Goal: Information Seeking & Learning: Learn about a topic

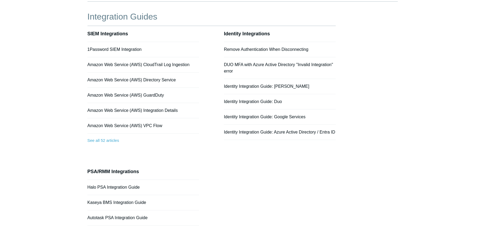
scroll to position [36, 0]
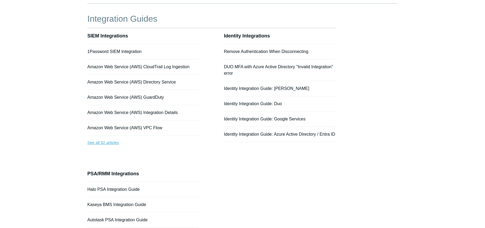
click at [97, 141] on link "See all 52 articles" at bounding box center [143, 143] width 112 height 14
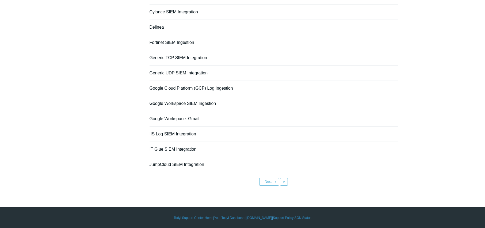
scroll to position [349, 0]
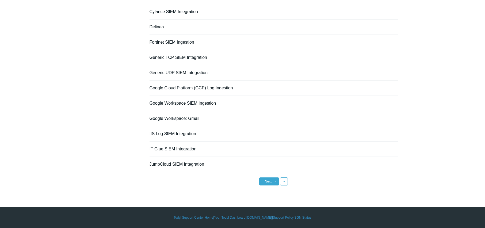
click at [266, 181] on span "Next" at bounding box center [268, 181] width 7 height 4
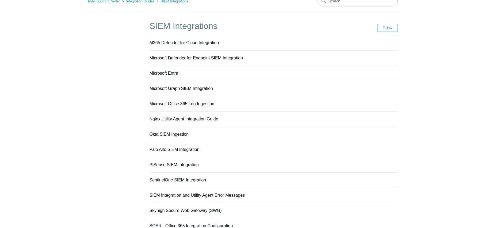
scroll to position [29, 0]
click at [174, 135] on link "Okta SIEM Ingestion" at bounding box center [168, 134] width 39 height 5
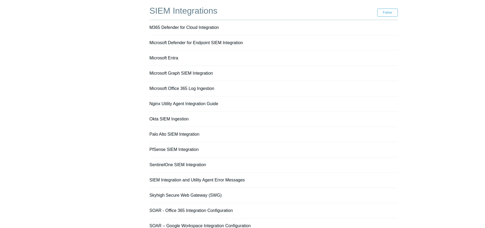
scroll to position [228, 0]
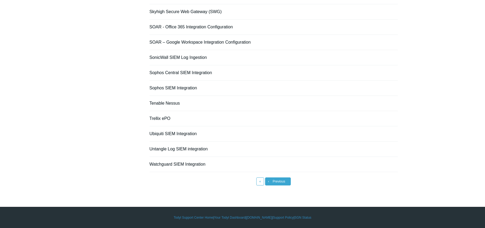
click at [281, 183] on span "Previous" at bounding box center [278, 181] width 13 height 4
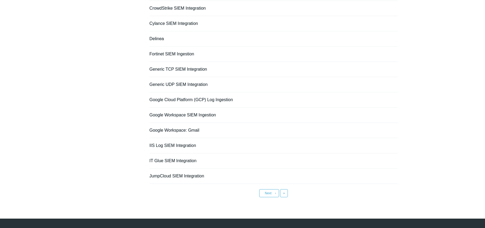
scroll to position [338, 0]
click at [270, 195] on link "Next ›" at bounding box center [269, 193] width 20 height 8
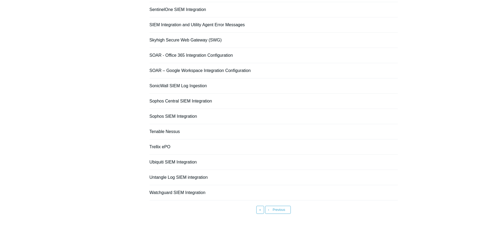
scroll to position [200, 0]
